Goal: Register for event/course

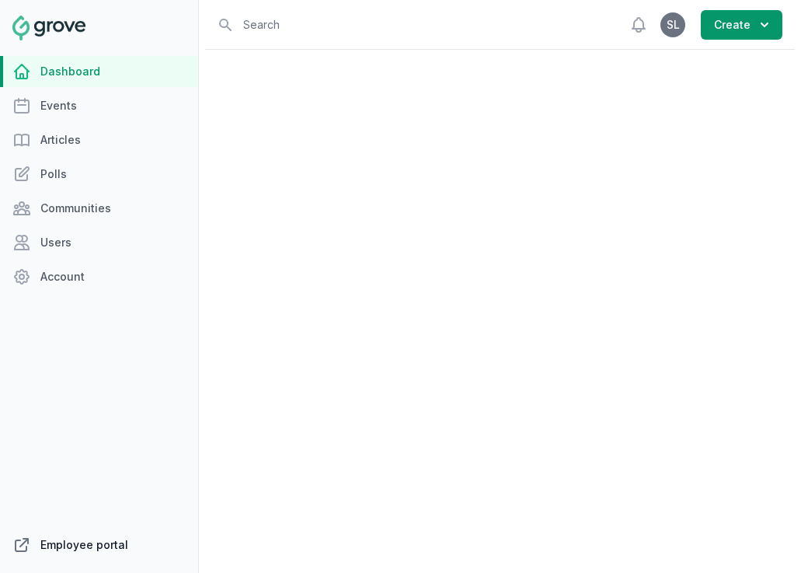
click at [97, 545] on link "Employee portal" at bounding box center [99, 544] width 198 height 31
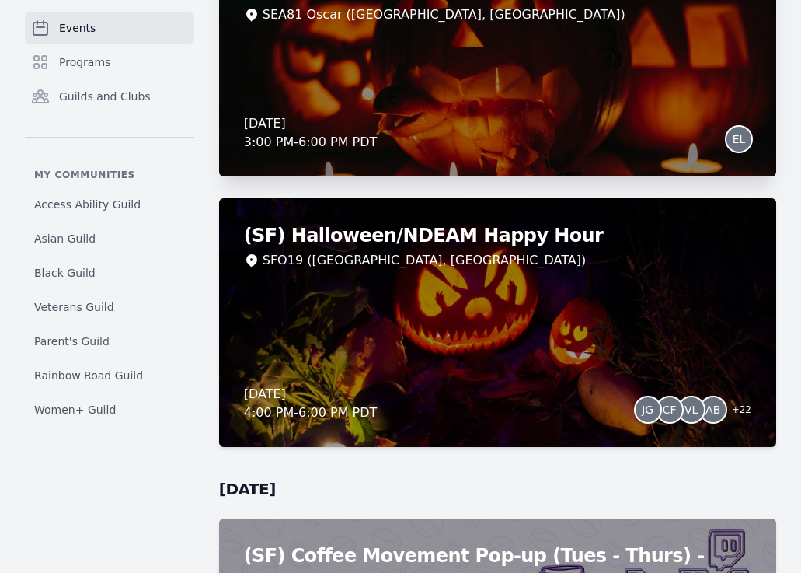
scroll to position [7064, 0]
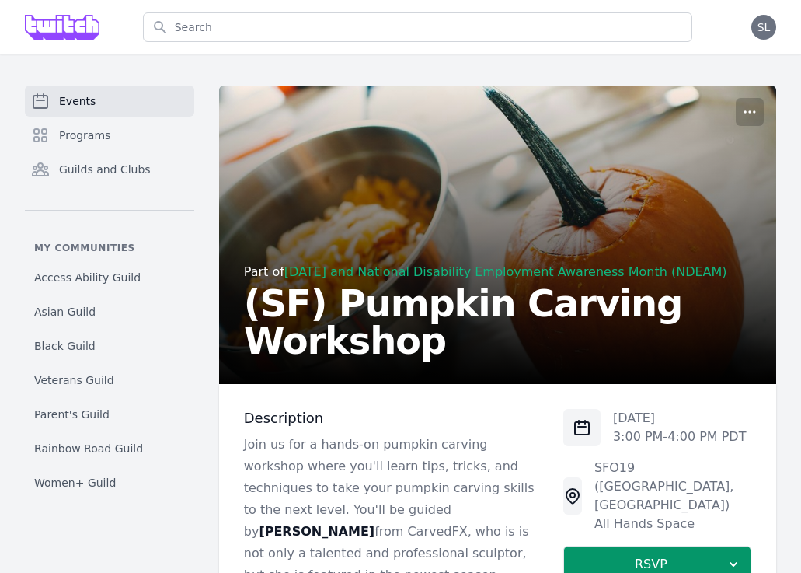
scroll to position [347, 0]
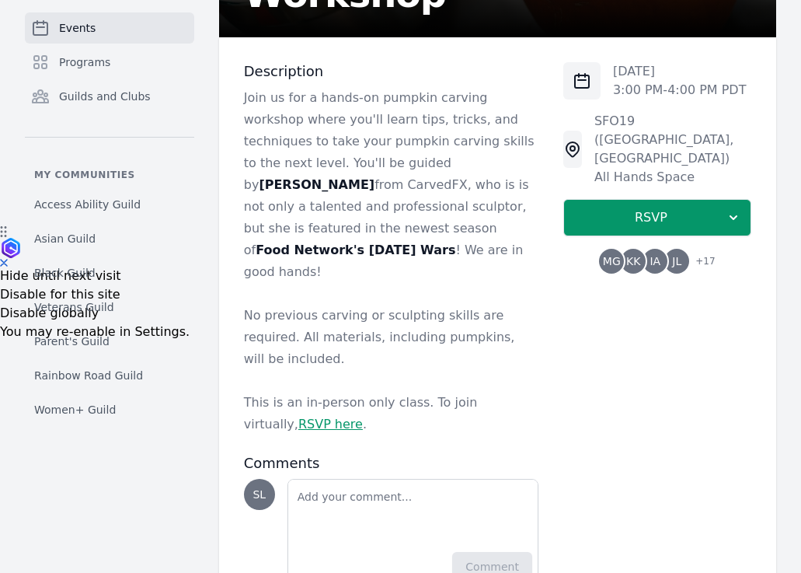
click at [647, 249] on span "IA" at bounding box center [655, 261] width 25 height 25
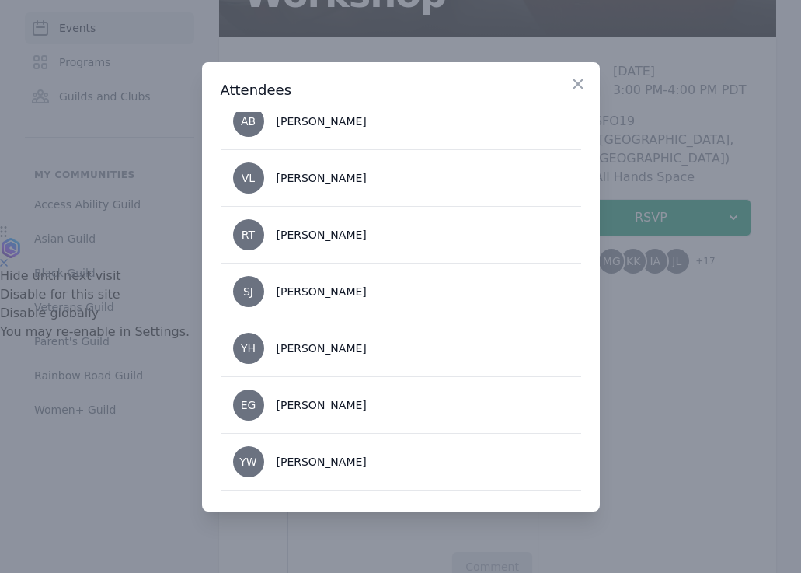
scroll to position [733, 0]
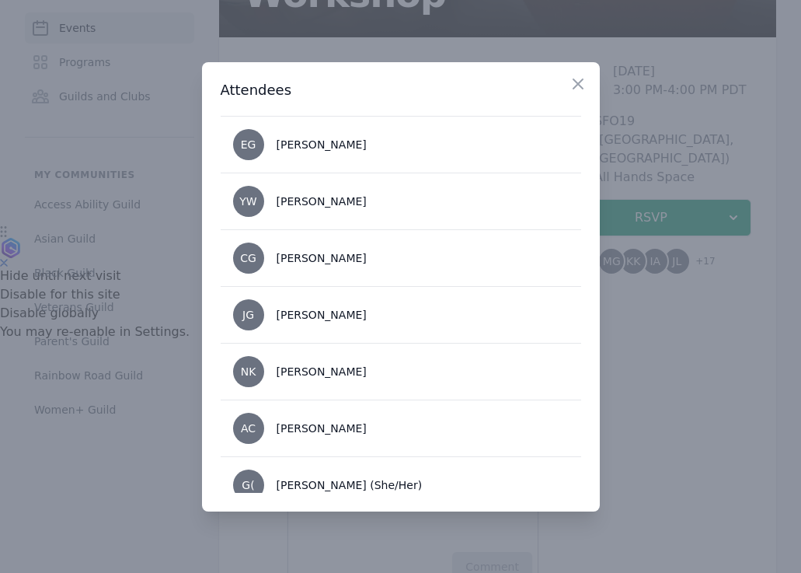
click at [678, 375] on div at bounding box center [400, 286] width 801 height 573
